Goal: Task Accomplishment & Management: Manage account settings

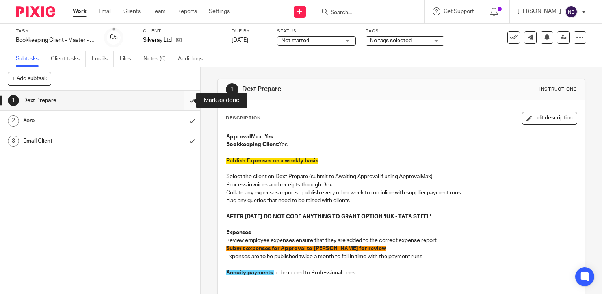
click at [187, 96] on input "submit" at bounding box center [100, 101] width 200 height 20
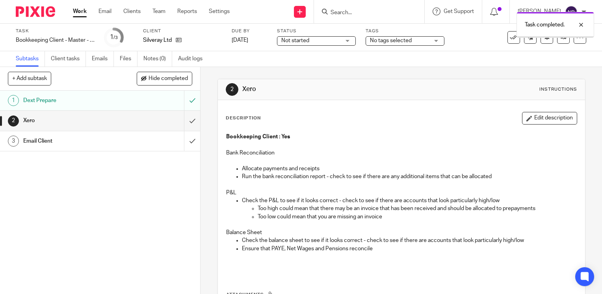
click at [149, 99] on div "Dext Prepare" at bounding box center [99, 101] width 153 height 12
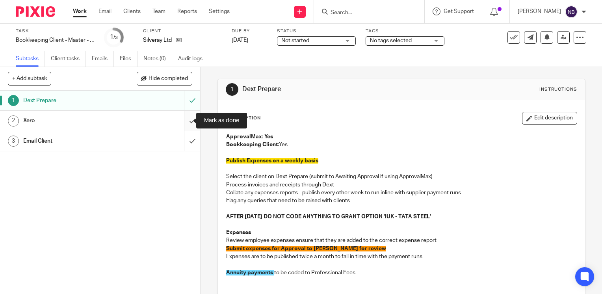
click at [182, 119] on input "submit" at bounding box center [100, 121] width 200 height 20
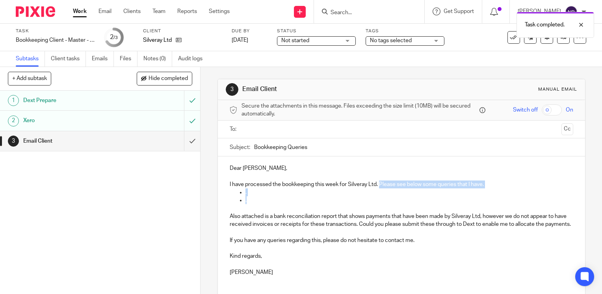
drag, startPoint x: 245, startPoint y: 203, endPoint x: 378, endPoint y: 185, distance: 133.6
click at [378, 185] on div "Dear Dan, I have processed the bookkeeping this week for Silveray Ltd. Please s…" at bounding box center [401, 219] width 367 height 126
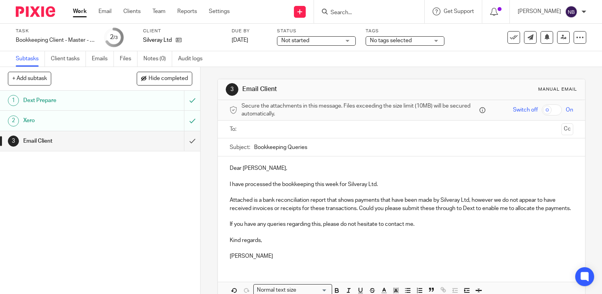
click at [306, 125] on input "text" at bounding box center [401, 129] width 314 height 9
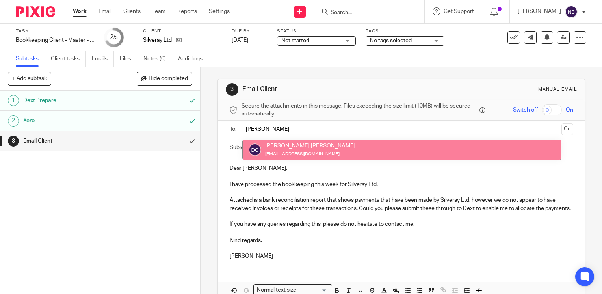
type input "dan"
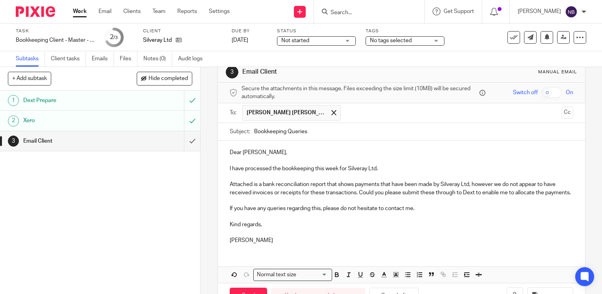
scroll to position [51, 0]
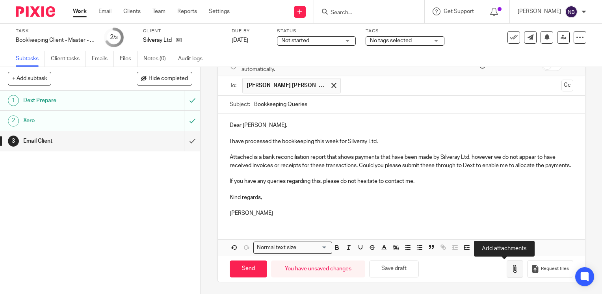
click at [511, 271] on icon "button" at bounding box center [515, 269] width 8 height 8
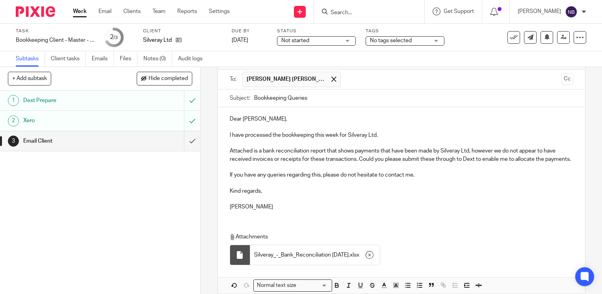
click at [250, 119] on p "Dear Dan," at bounding box center [402, 119] width 344 height 8
click at [329, 81] on div at bounding box center [333, 79] width 9 height 12
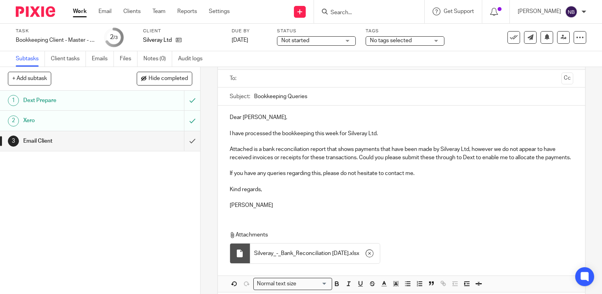
click at [280, 81] on input "text" at bounding box center [401, 78] width 314 height 9
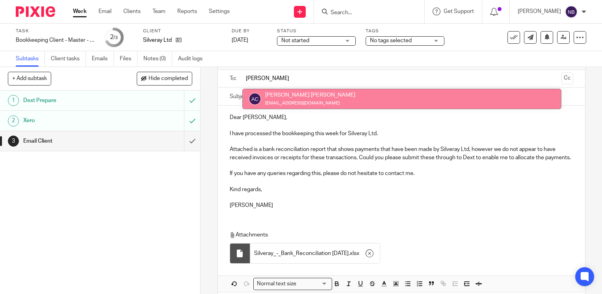
type input "alisha"
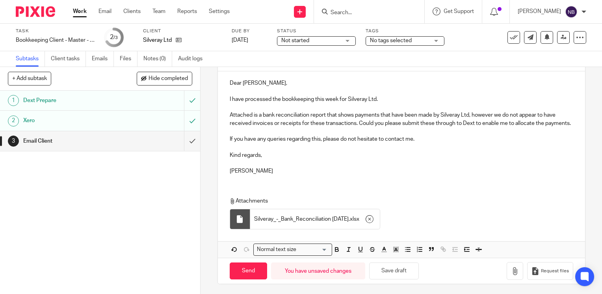
scroll to position [95, 0]
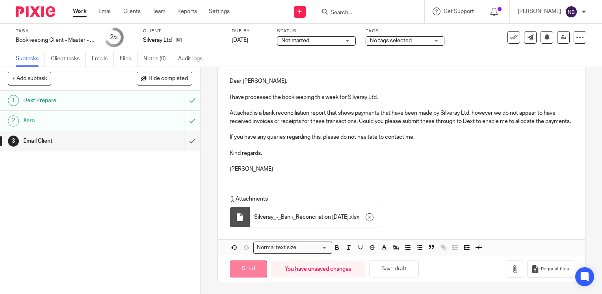
click at [244, 265] on input "Send" at bounding box center [248, 268] width 37 height 17
type input "Sent"
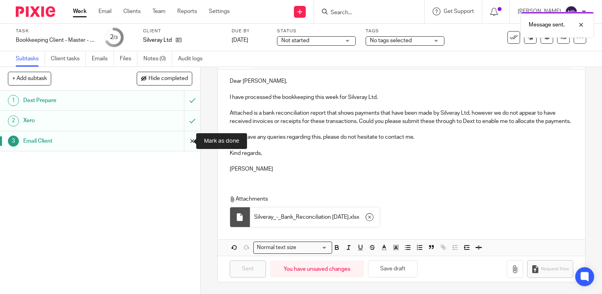
click at [186, 142] on input "submit" at bounding box center [100, 141] width 200 height 20
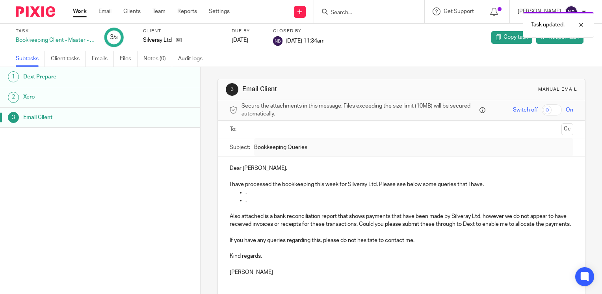
click at [83, 9] on link "Work" at bounding box center [80, 11] width 14 height 8
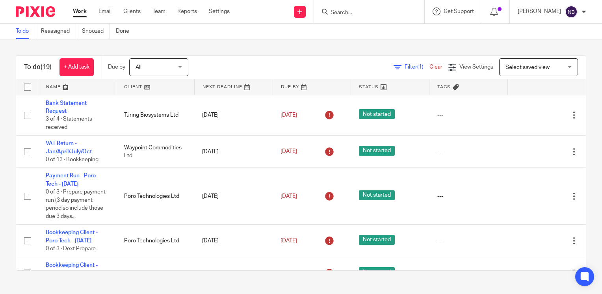
click at [132, 82] on link at bounding box center [155, 87] width 78 height 16
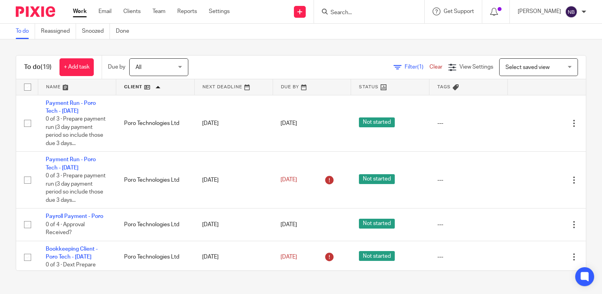
click at [152, 69] on span "All" at bounding box center [157, 67] width 42 height 17
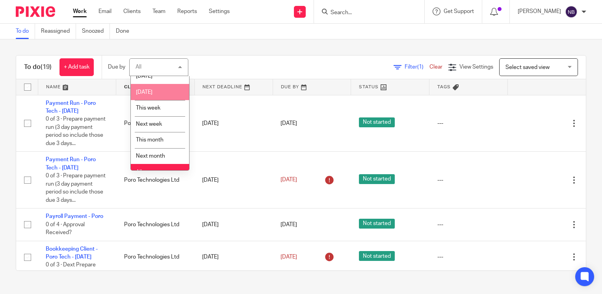
scroll to position [19, 0]
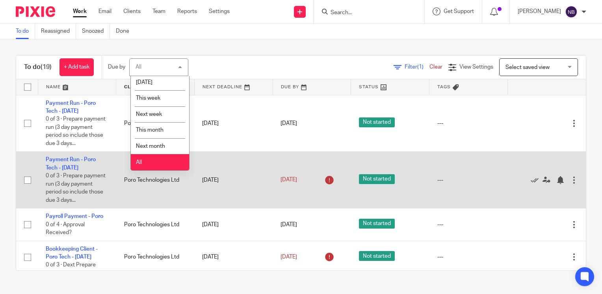
click at [159, 164] on li "All" at bounding box center [160, 162] width 58 height 16
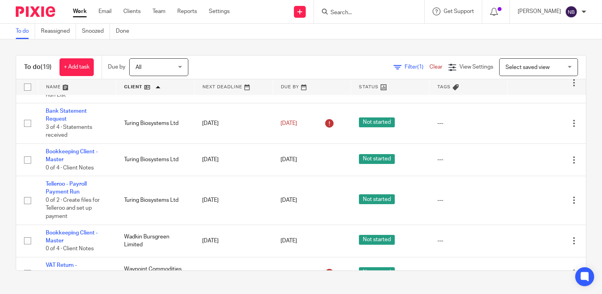
scroll to position [328, 0]
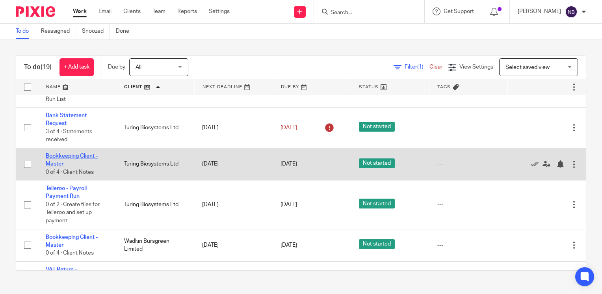
click at [65, 167] on link "Bookkeeping Client - Master" at bounding box center [72, 159] width 52 height 13
